Goal: Task Accomplishment & Management: Use online tool/utility

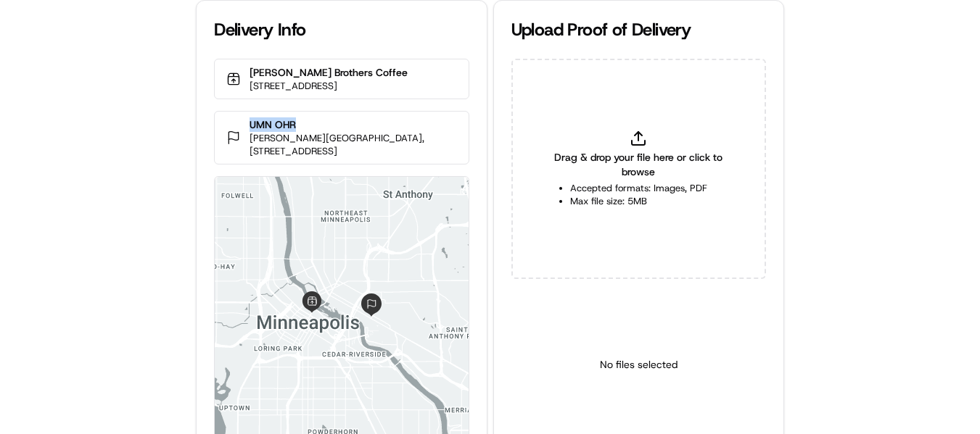
drag, startPoint x: 313, startPoint y: 113, endPoint x: 252, endPoint y: 120, distance: 60.6
click at [252, 120] on div "UMN OHR [PERSON_NAME][GEOGRAPHIC_DATA], [STREET_ADDRESS]" at bounding box center [341, 138] width 255 height 54
copy p "UMN OHR"
click at [625, 141] on div "Drag & drop your file here or click to browse Accepted formats: Images, PDF Max…" at bounding box center [638, 169] width 255 height 220
click at [628, 131] on div "Drag & drop your file here or click to browse Accepted formats: Images, PDF Max…" at bounding box center [638, 169] width 255 height 220
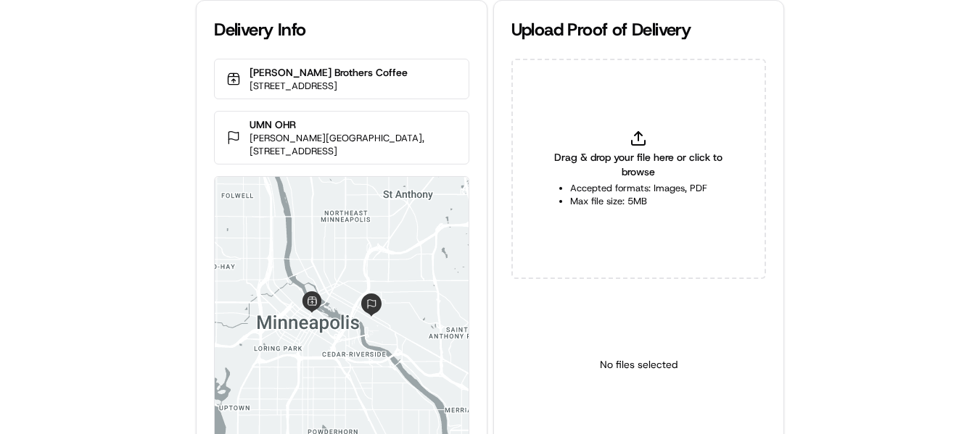
type input "C:\fakepath\UMN OHR pop.jpeg"
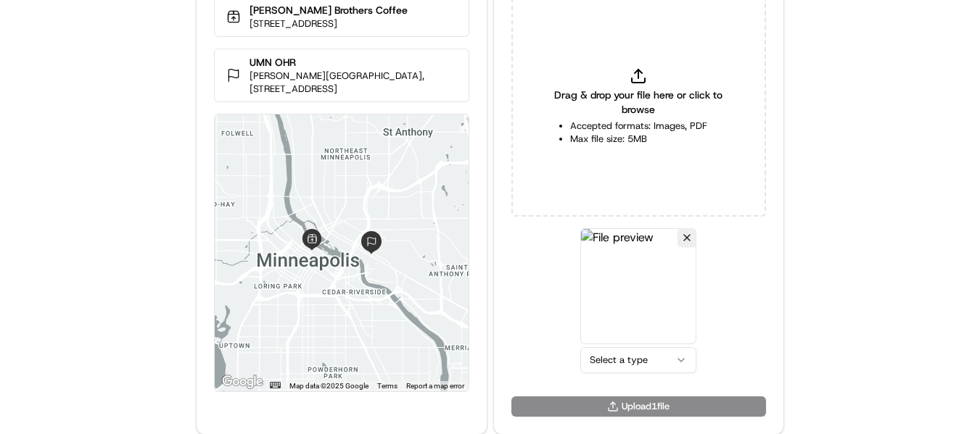
scroll to position [63, 0]
click at [649, 361] on html "Delivery Info [PERSON_NAME] Brothers Coffee [STREET_ADDRESS][GEOGRAPHIC_DATA][P…" at bounding box center [490, 154] width 980 height 434
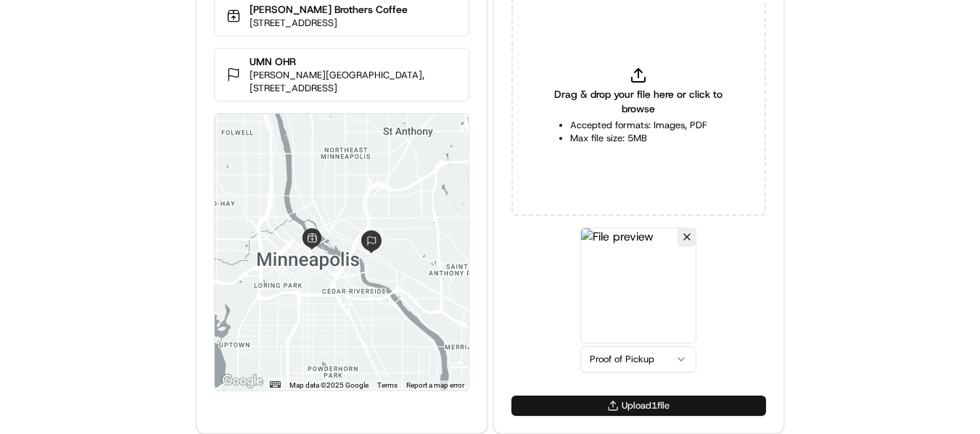
click at [638, 405] on button "Upload 1 file" at bounding box center [638, 406] width 255 height 20
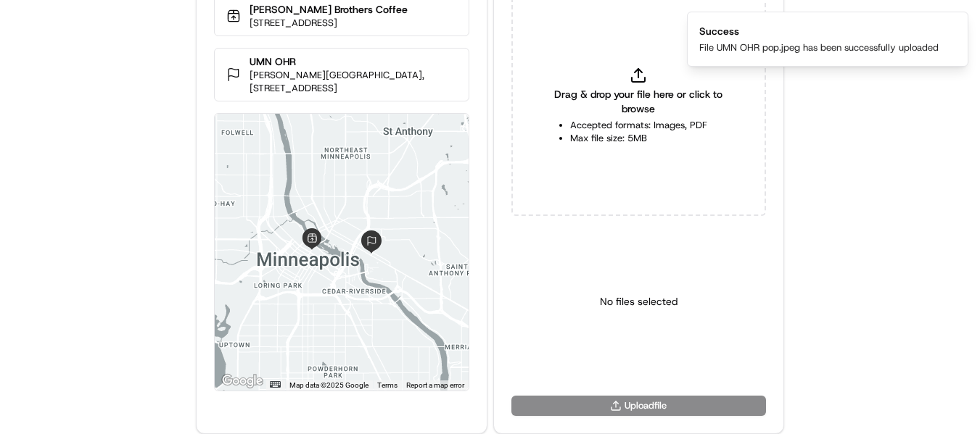
click at [642, 98] on span "Drag & drop your file here or click to browse" at bounding box center [639, 101] width 182 height 29
type input "C:\fakepath\UMN OHR pod1.jpeg"
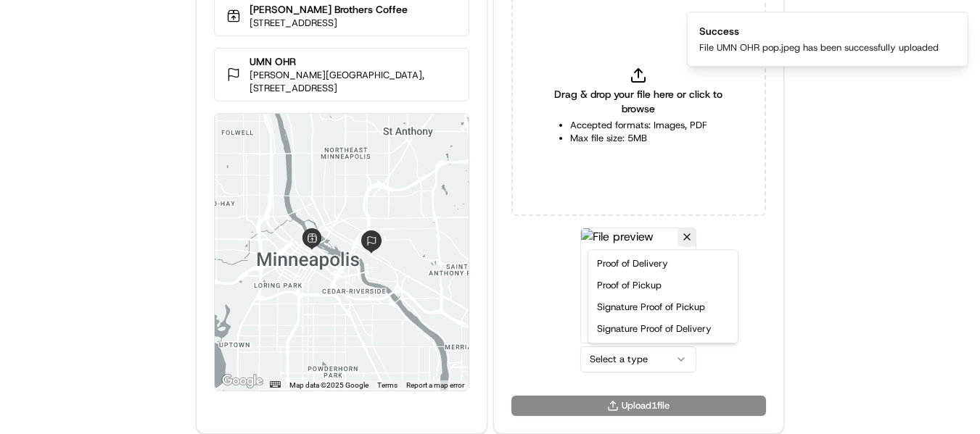
click at [613, 361] on html "Delivery Info [PERSON_NAME] Brothers Coffee [STREET_ADDRESS][GEOGRAPHIC_DATA][P…" at bounding box center [490, 154] width 980 height 434
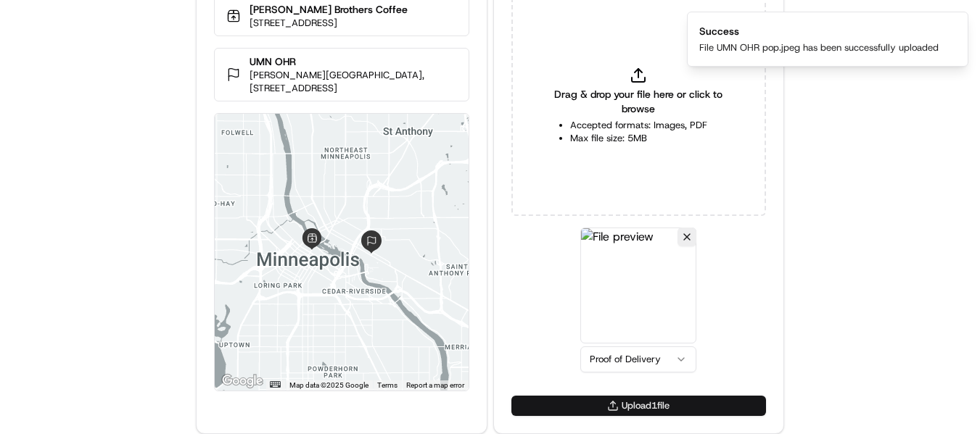
click at [651, 402] on button "Upload 1 file" at bounding box center [638, 406] width 255 height 20
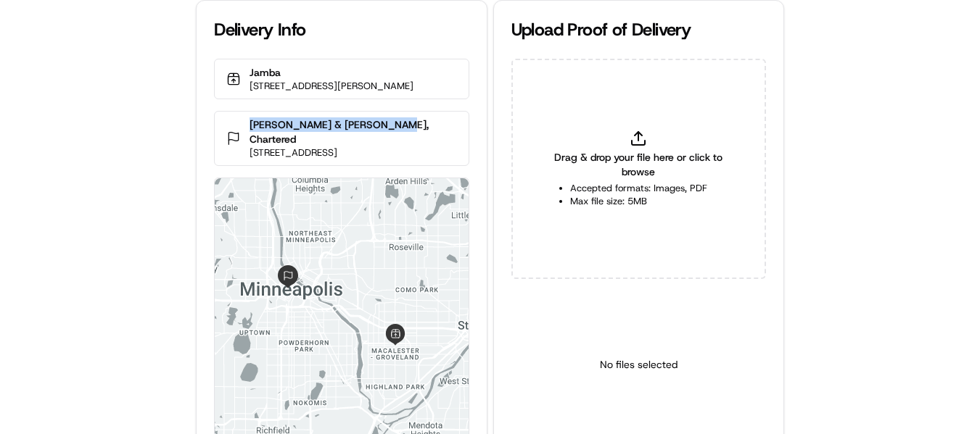
drag, startPoint x: 406, startPoint y: 122, endPoint x: 242, endPoint y: 122, distance: 163.9
click at [242, 122] on div "Kennedy & Graven, Chartered 150 S 5th St Suite 700, Minneapolis, MN 55402, USA" at bounding box center [341, 138] width 255 height 55
copy p "Kennedy & Graven, Chartered"
click at [640, 139] on icon at bounding box center [638, 138] width 17 height 17
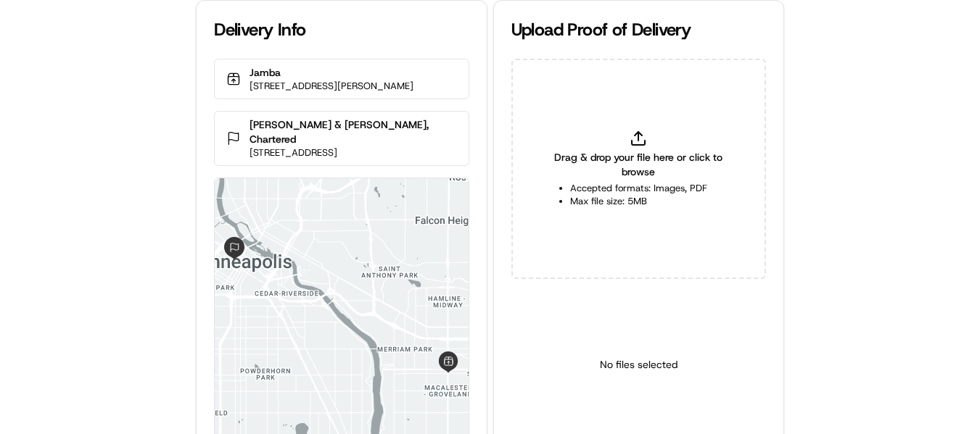
type input "C:\fakepath\Kennedy & Graven, Chartered pop.jpeg"
click at [630, 424] on html "Delivery Info Jamba 1577 Grand Ave, St Paul, MN 55105, USA Kennedy & Graven, Ch…" at bounding box center [490, 217] width 980 height 434
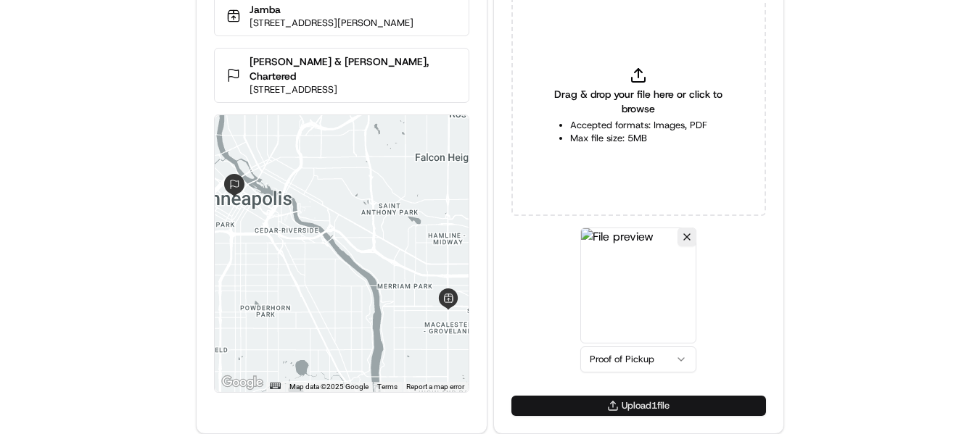
click at [627, 408] on button "Upload 1 file" at bounding box center [638, 406] width 255 height 20
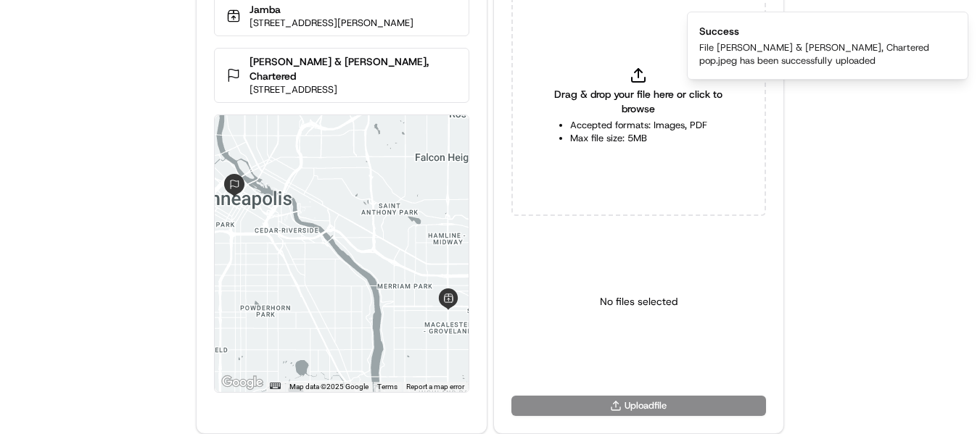
click at [633, 78] on icon at bounding box center [638, 75] width 17 height 17
type input "C:\fakepath\Kennedy & Graven, Chartered pod.jpeg"
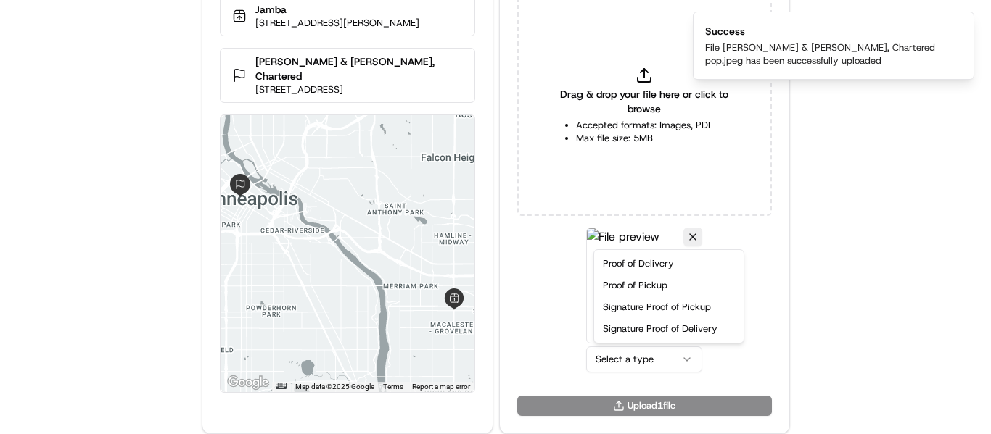
click at [626, 361] on html "Delivery Info Jamba 1577 Grand Ave, St Paul, MN 55105, USA Kennedy & Graven, Ch…" at bounding box center [490, 154] width 980 height 434
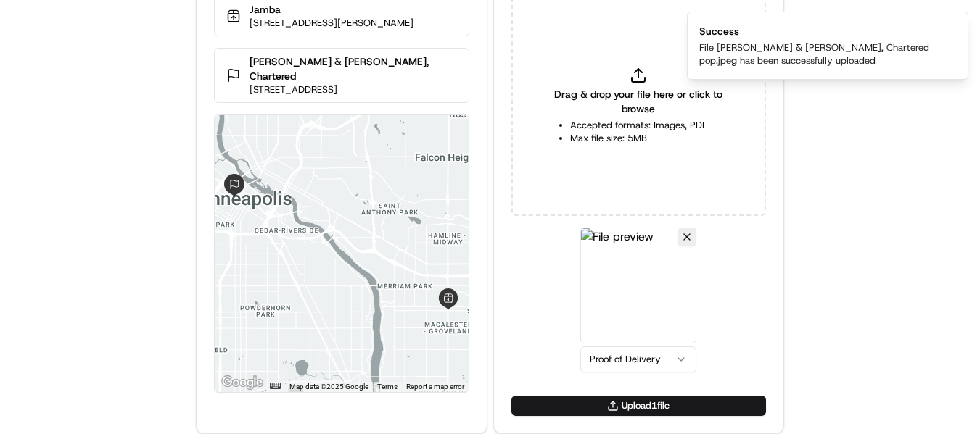
drag, startPoint x: 623, startPoint y: 404, endPoint x: 615, endPoint y: 405, distance: 8.1
click at [622, 405] on button "Upload 1 file" at bounding box center [638, 406] width 255 height 20
